Goal: Information Seeking & Learning: Learn about a topic

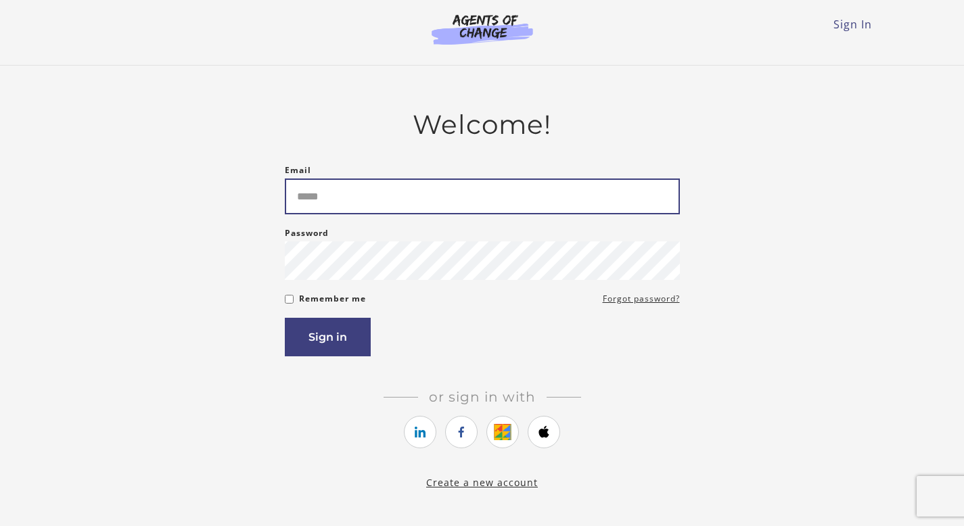
type input "**********"
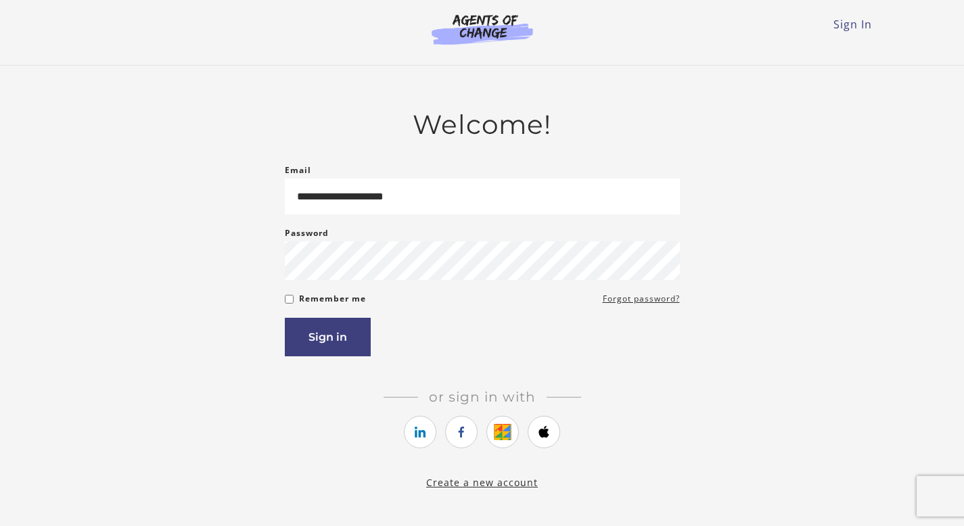
click at [350, 371] on article "**********" at bounding box center [482, 291] width 395 height 365
click at [348, 341] on button "Sign in" at bounding box center [328, 337] width 86 height 39
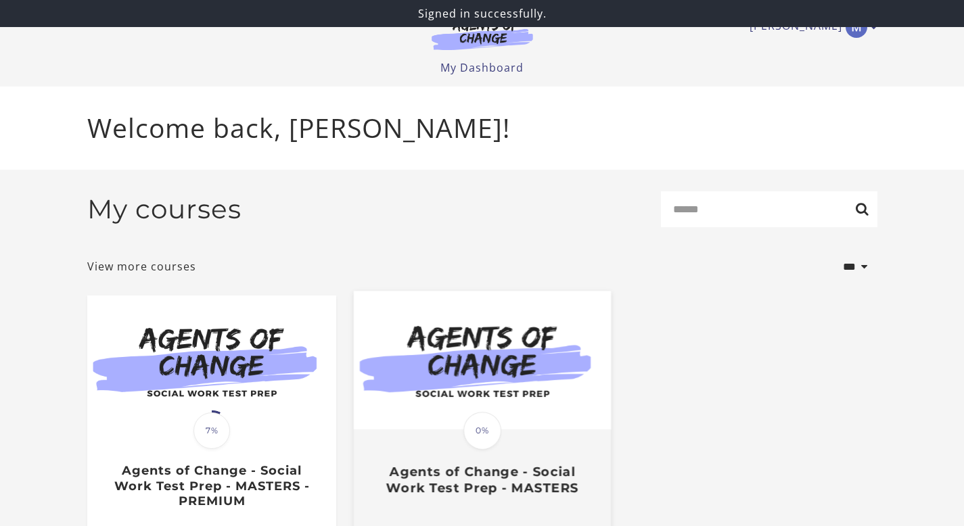
scroll to position [96, 0]
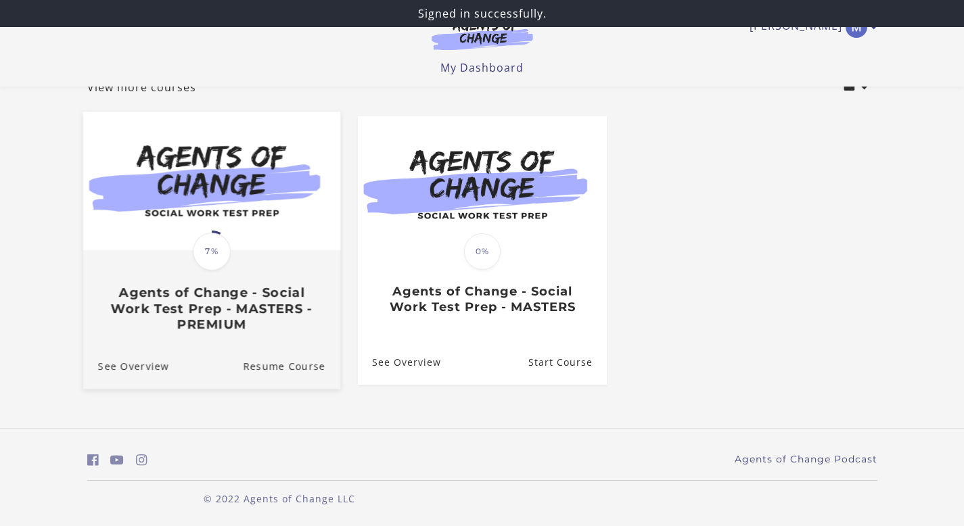
click at [227, 229] on img at bounding box center [211, 181] width 257 height 139
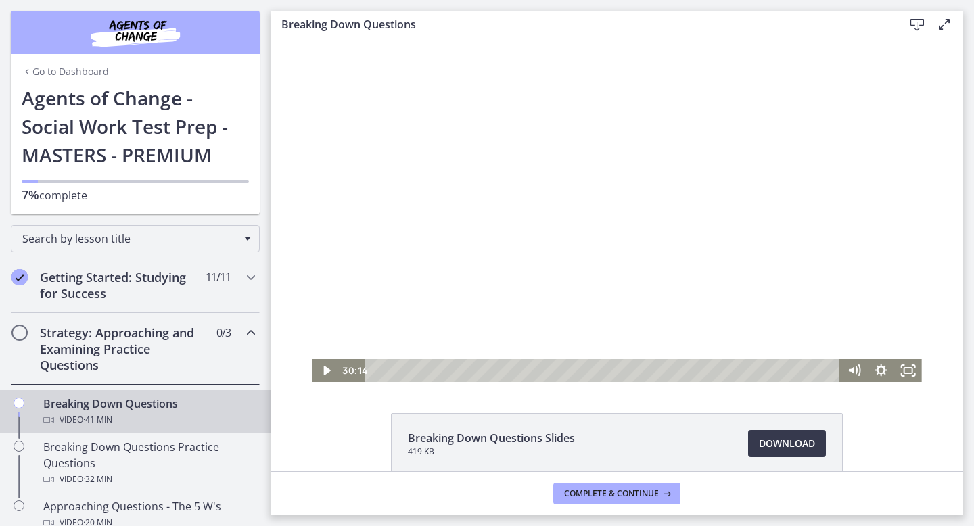
click at [561, 195] on div at bounding box center [616, 210] width 609 height 343
click at [851, 333] on div "Volume" at bounding box center [854, 322] width 27 height 74
click at [848, 321] on div "Volume" at bounding box center [854, 322] width 27 height 74
click at [620, 107] on div at bounding box center [616, 210] width 609 height 343
click at [644, 214] on div at bounding box center [616, 210] width 609 height 343
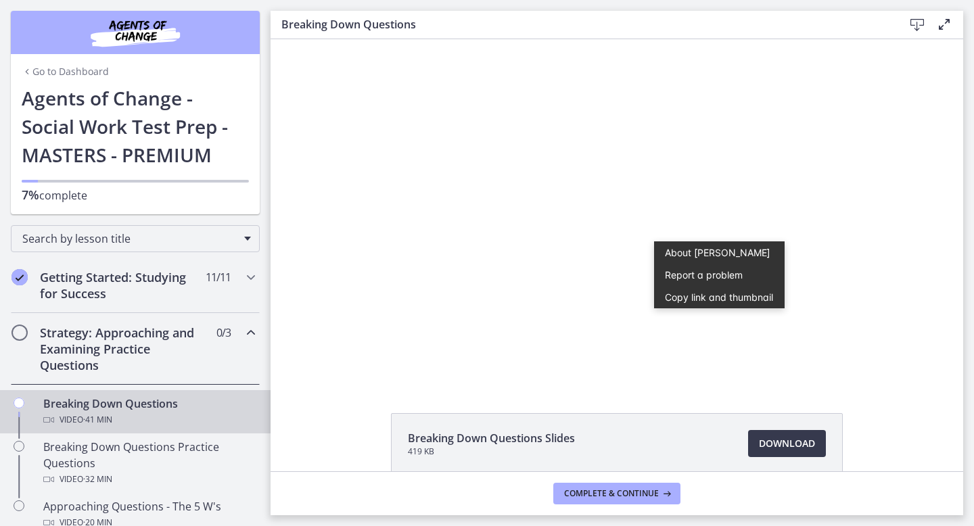
click at [649, 241] on div at bounding box center [616, 210] width 609 height 343
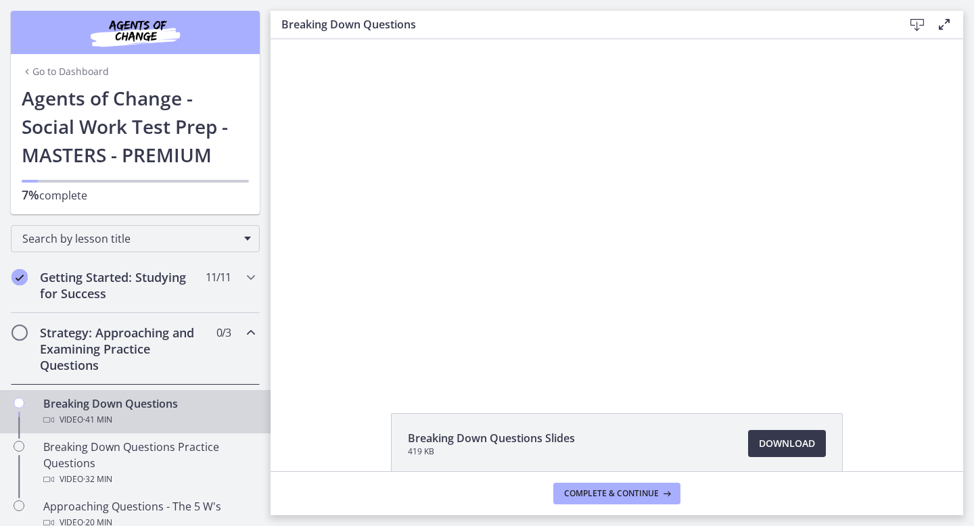
click at [312, 39] on button "Play Video: cbe18pht4o1cl02sia30.mp4" at bounding box center [312, 39] width 1 height 1
click at [312, 39] on button "Pause: cbe18pht4o1cl02sia30.mp4" at bounding box center [312, 39] width 1 height 1
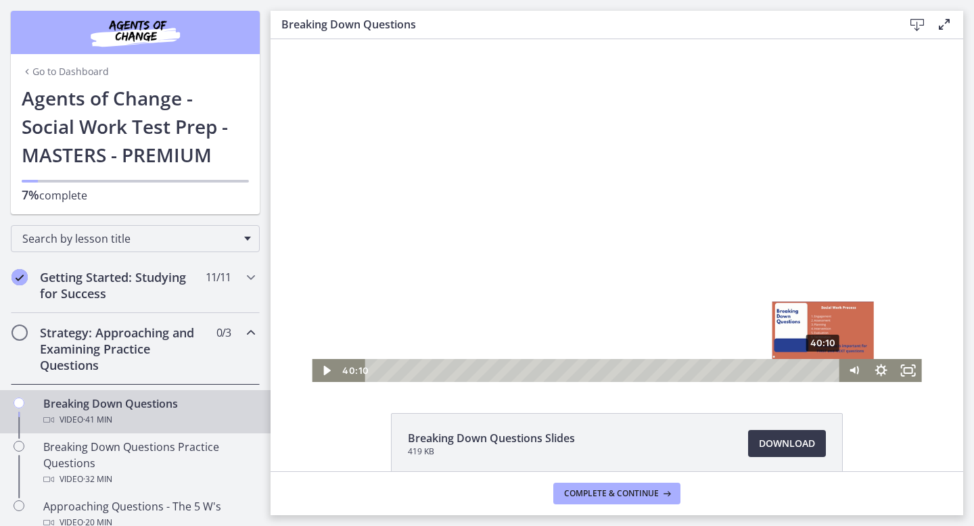
click at [819, 373] on div "40:10" at bounding box center [604, 370] width 459 height 23
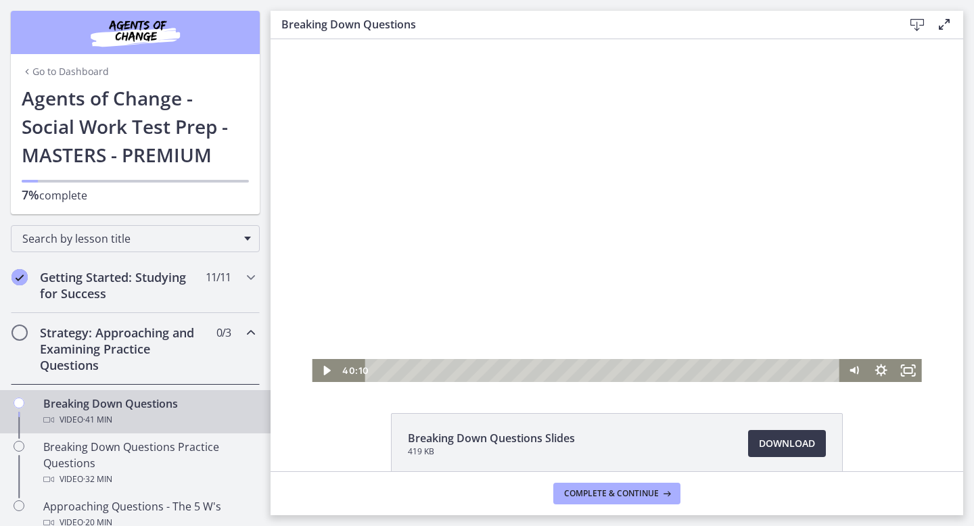
click at [620, 190] on div at bounding box center [616, 210] width 609 height 343
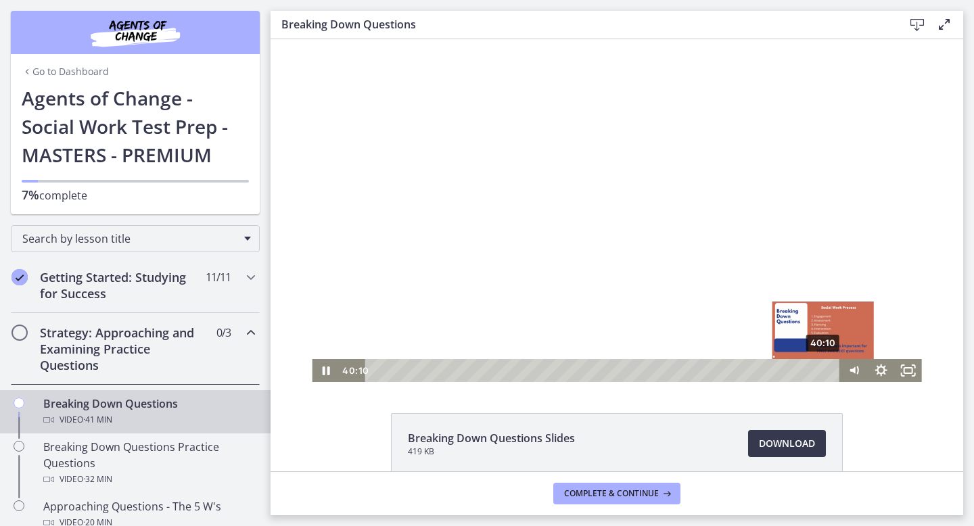
click at [819, 370] on div "Playbar" at bounding box center [822, 370] width 7 height 7
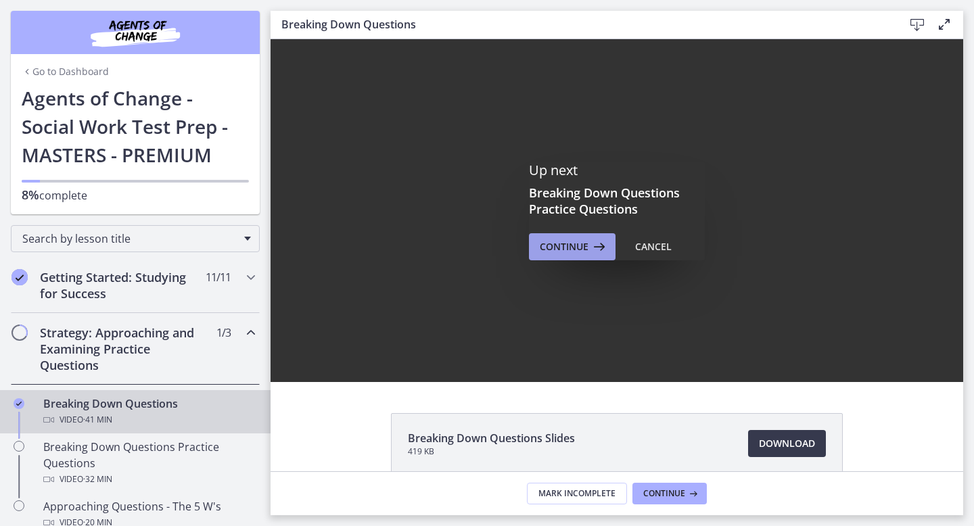
click at [577, 246] on span "Continue" at bounding box center [564, 247] width 49 height 16
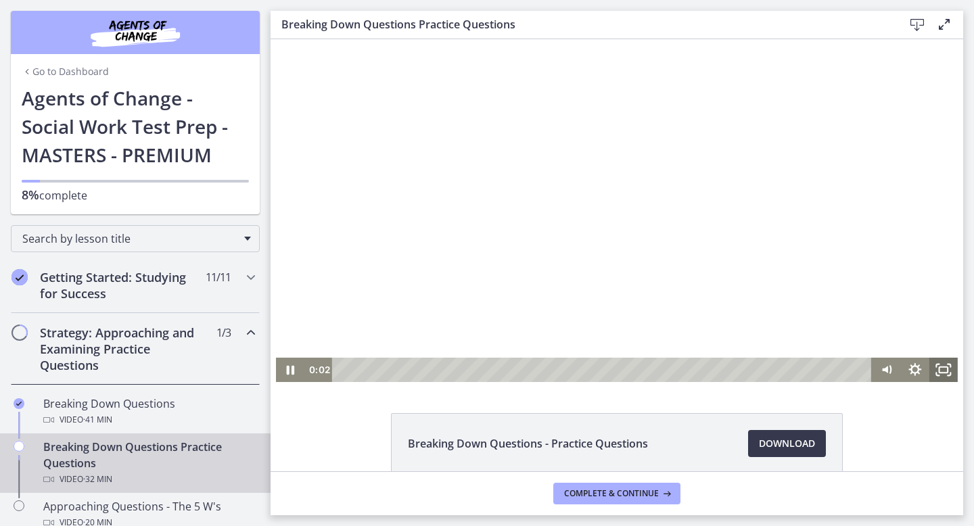
click at [943, 373] on icon "Fullscreen" at bounding box center [943, 370] width 28 height 24
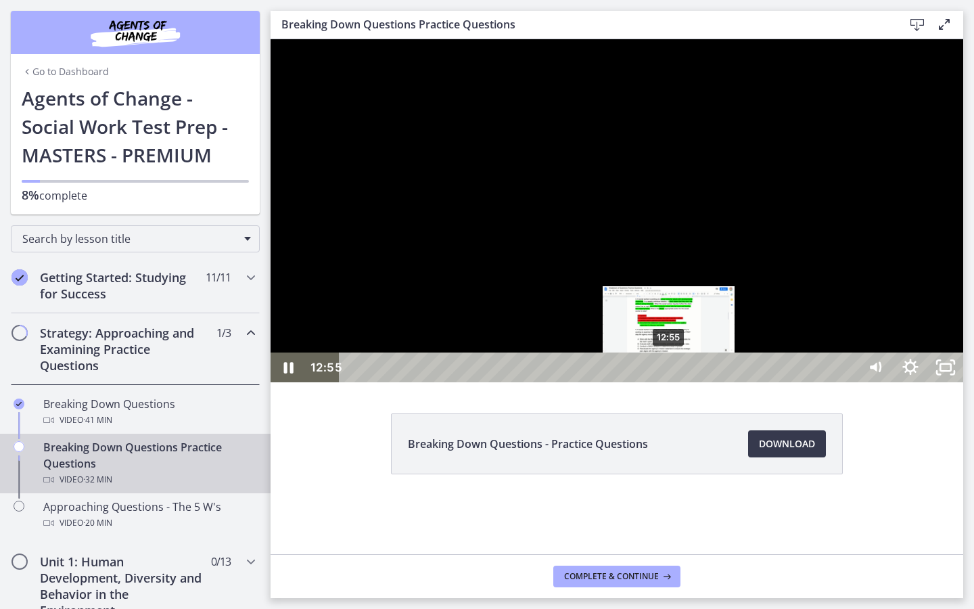
click at [670, 382] on div "12:55" at bounding box center [600, 367] width 496 height 30
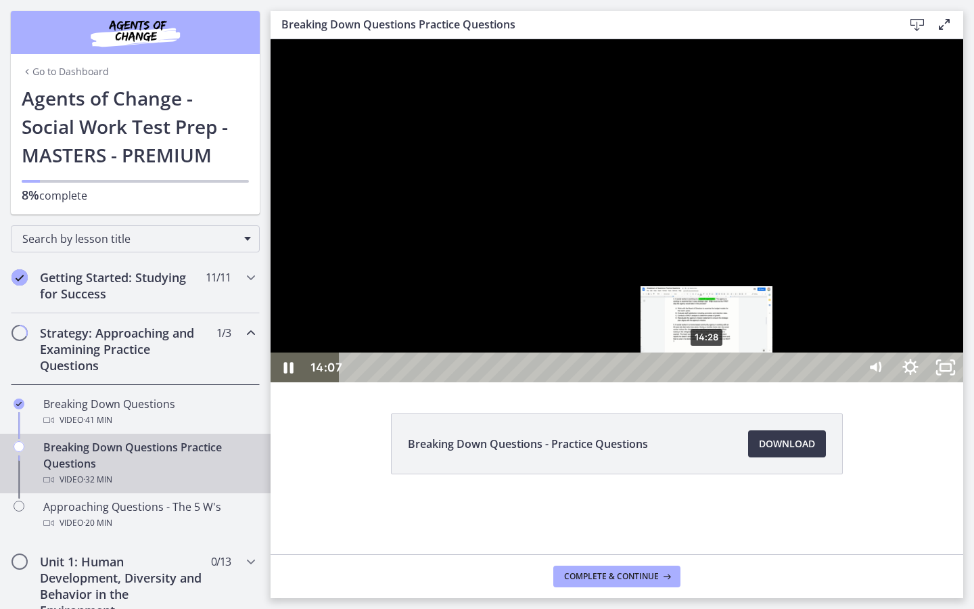
click at [707, 382] on div "14:28" at bounding box center [600, 367] width 496 height 30
click at [715, 382] on div "14:46" at bounding box center [600, 367] width 496 height 30
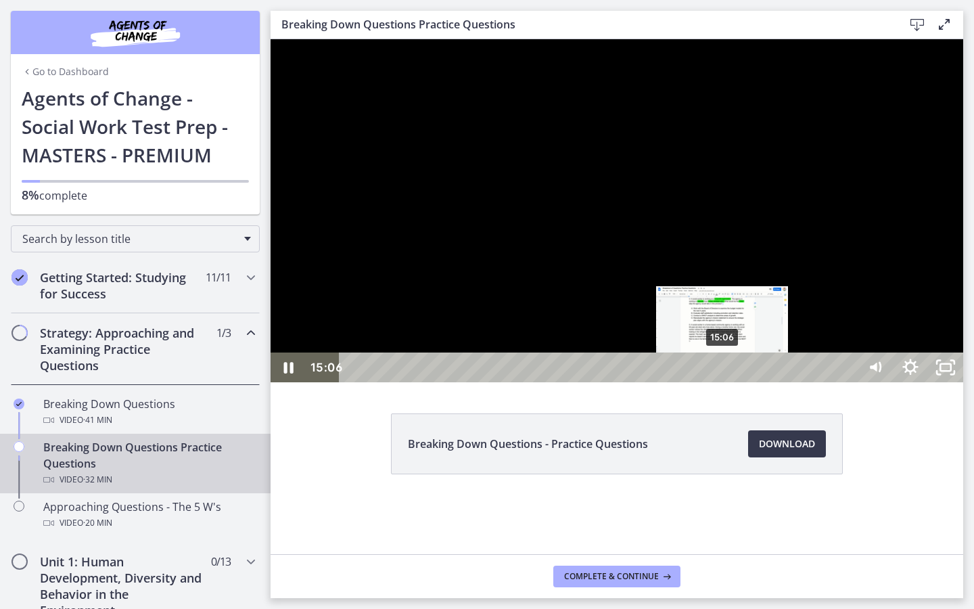
click at [723, 382] on div "15:06" at bounding box center [600, 367] width 496 height 30
click at [730, 382] on div "15:25" at bounding box center [600, 367] width 496 height 30
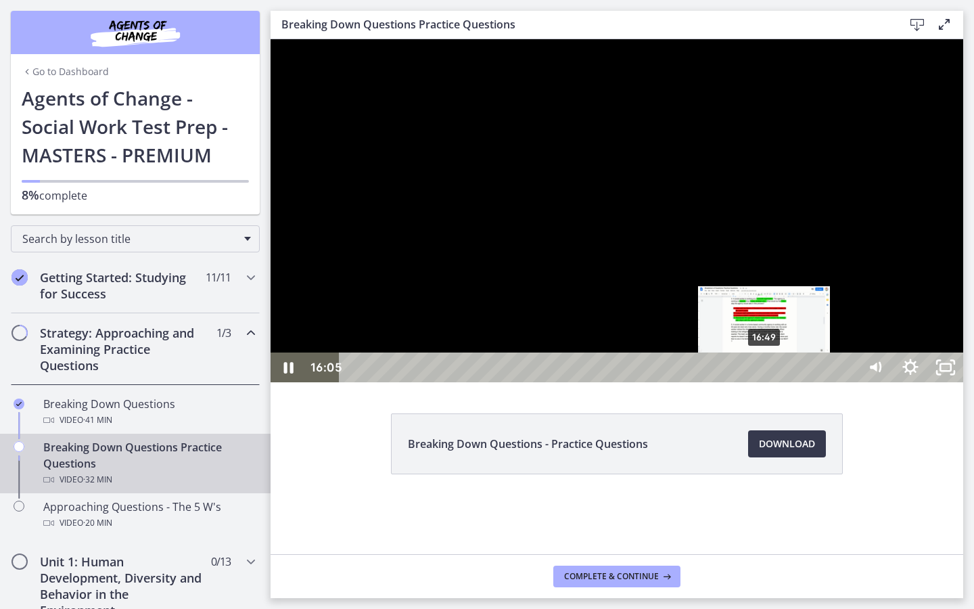
click at [765, 382] on div "16:49" at bounding box center [600, 367] width 496 height 30
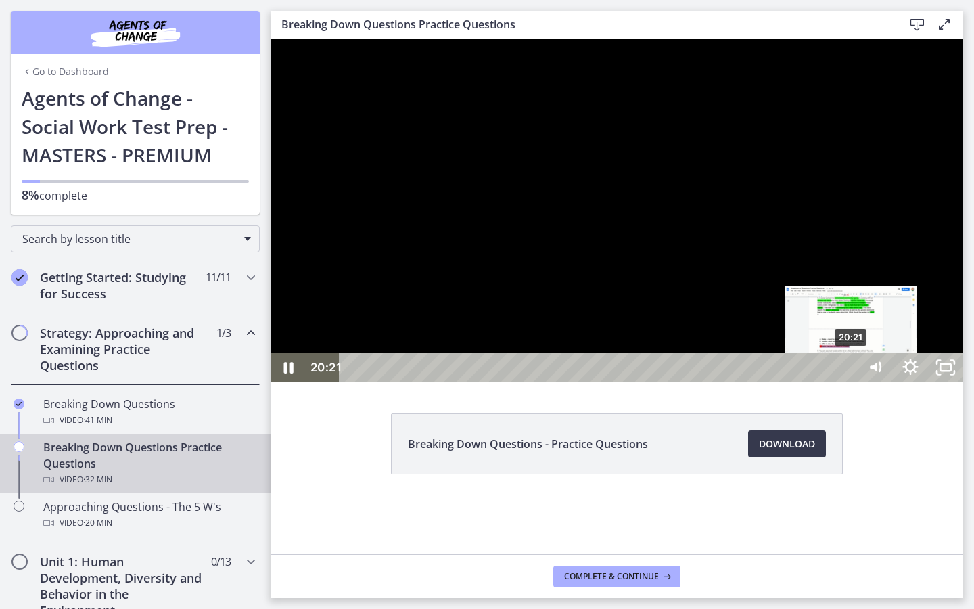
click at [849, 382] on div "20:21" at bounding box center [600, 367] width 496 height 30
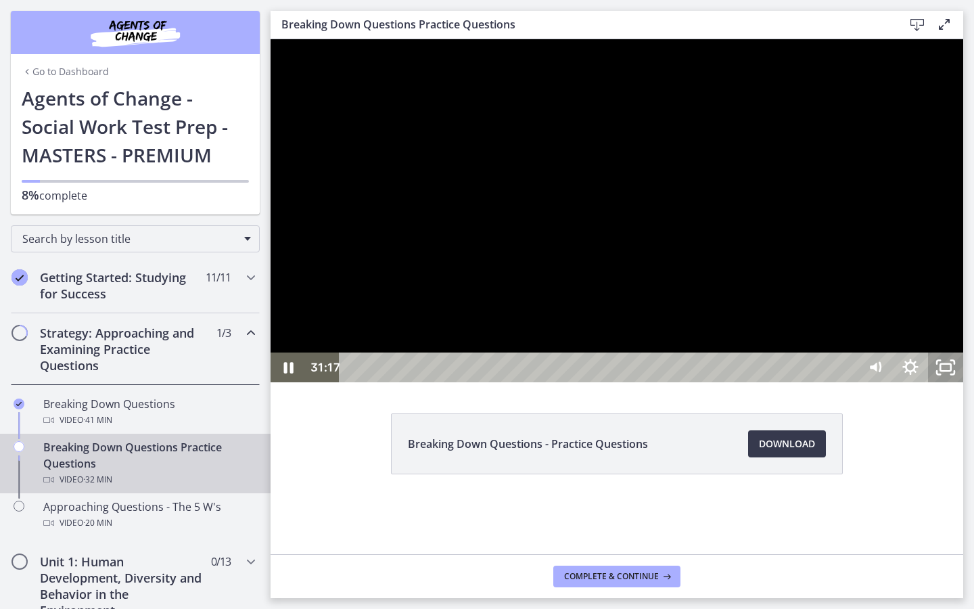
click at [951, 371] on rect "Unfullscreen" at bounding box center [945, 367] width 11 height 7
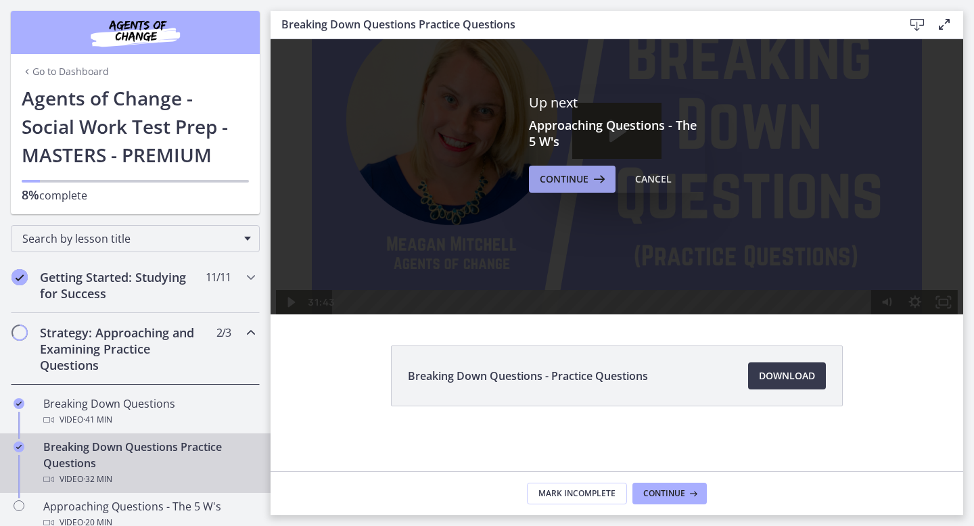
click at [588, 185] on icon at bounding box center [597, 179] width 19 height 16
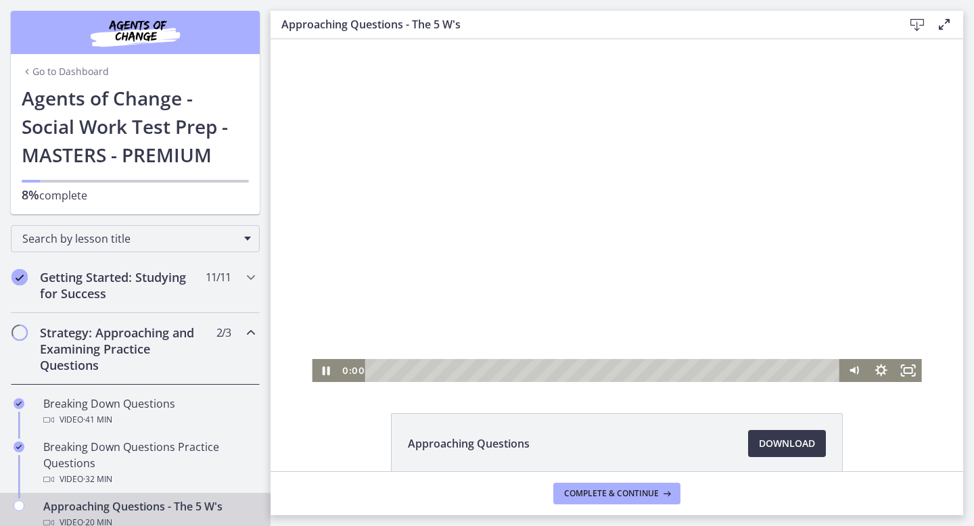
click at [499, 243] on div at bounding box center [616, 210] width 609 height 343
